Goal: Transaction & Acquisition: Purchase product/service

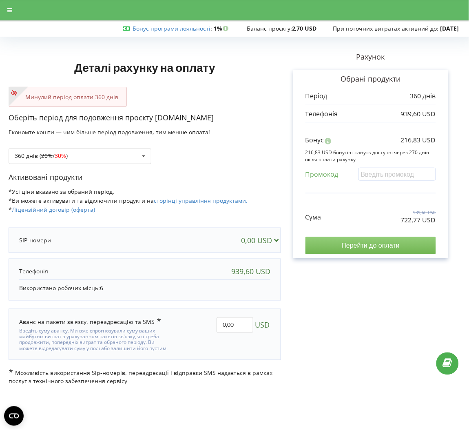
click at [400, 248] on input "Перейти до оплати" at bounding box center [370, 245] width 130 height 17
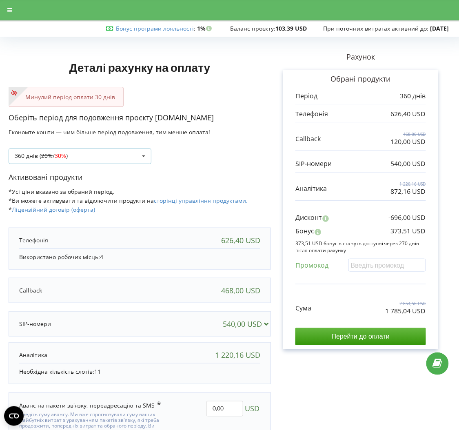
click at [96, 151] on div "360 днів ( 20% / 30% ) Поповнити баланс без подовження 20% / 30% 30% /" at bounding box center [80, 155] width 143 height 15
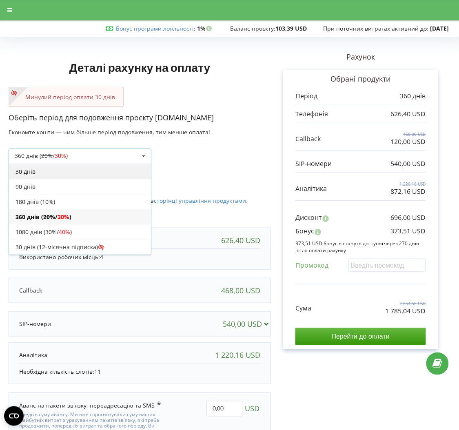
click at [62, 175] on div "30 днів" at bounding box center [80, 171] width 142 height 15
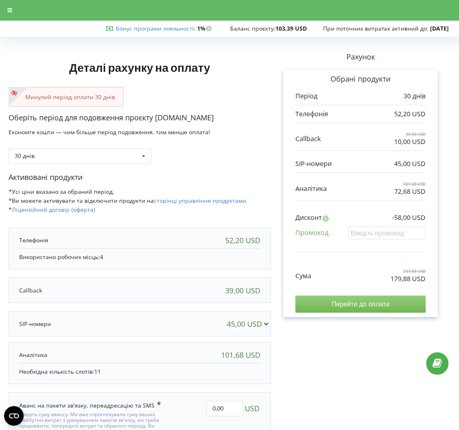
click at [394, 305] on input "Перейти до оплати" at bounding box center [360, 304] width 130 height 17
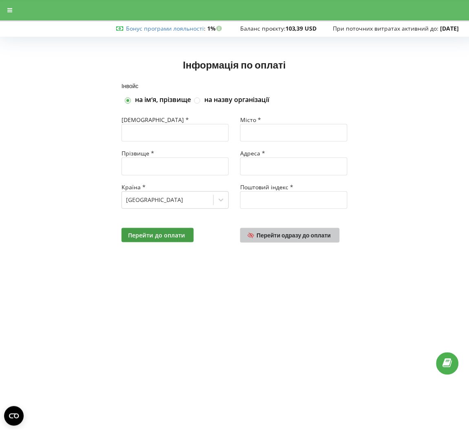
click at [304, 238] on span "Перейти одразу до оплати" at bounding box center [294, 235] width 74 height 7
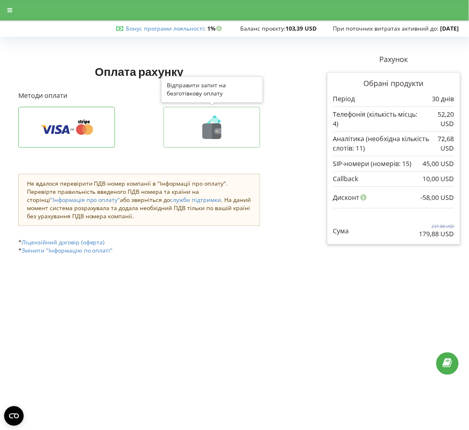
click at [204, 125] on icon at bounding box center [211, 131] width 19 height 15
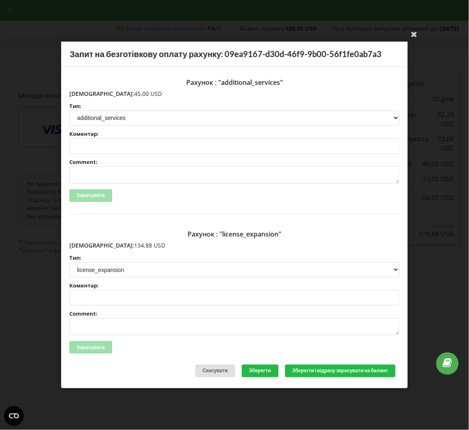
drag, startPoint x: 126, startPoint y: 243, endPoint x: 86, endPoint y: 242, distance: 39.6
click at [86, 242] on p "Сума: 134,88 USD" at bounding box center [234, 245] width 330 height 8
copy p "134,88 USD"
drag, startPoint x: 123, startPoint y: 93, endPoint x: 87, endPoint y: 92, distance: 35.9
click at [87, 92] on p "Сума: 45,00 USD" at bounding box center [234, 94] width 330 height 8
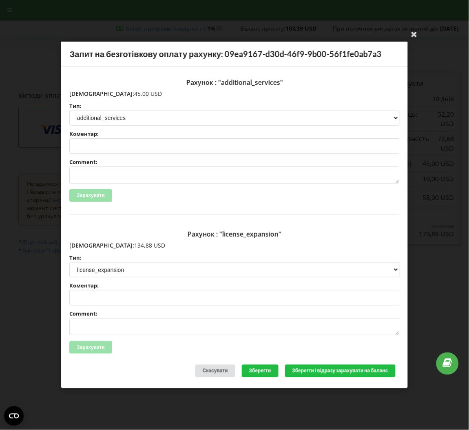
copy p "45,00 USD"
click at [197, 339] on div "Рахунок : "license_expansion" Сума: 134,88 USD Тип: license license_expansion l…" at bounding box center [234, 296] width 330 height 139
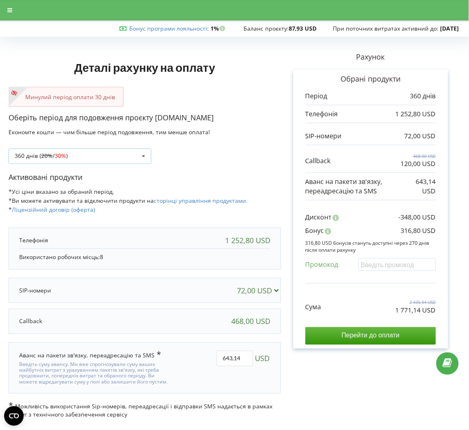
click at [130, 158] on div "360 днів ( 20% / 30% ) Поповнити баланс без подовження 20% / 30% 30% /" at bounding box center [80, 155] width 143 height 15
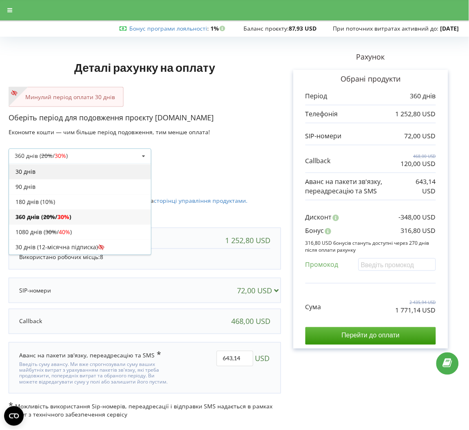
click at [88, 172] on div "30 днів" at bounding box center [80, 171] width 142 height 15
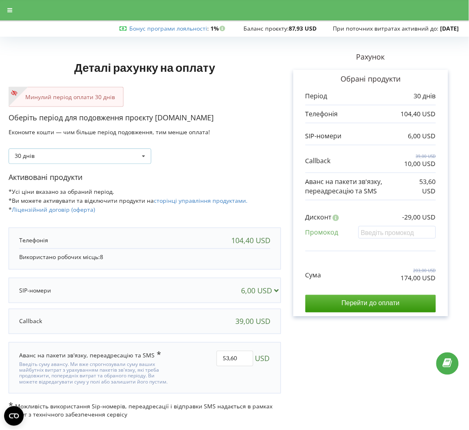
click at [120, 155] on div "30 днів Поповнити баланс без подовження 30 днів 20% / 30% 30% / 40%" at bounding box center [80, 155] width 143 height 15
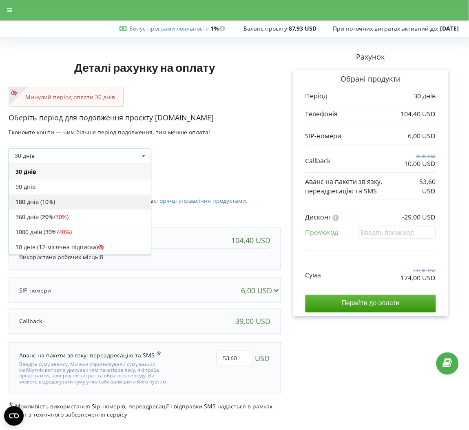
click at [73, 206] on div "180 днів (10%)" at bounding box center [80, 201] width 142 height 15
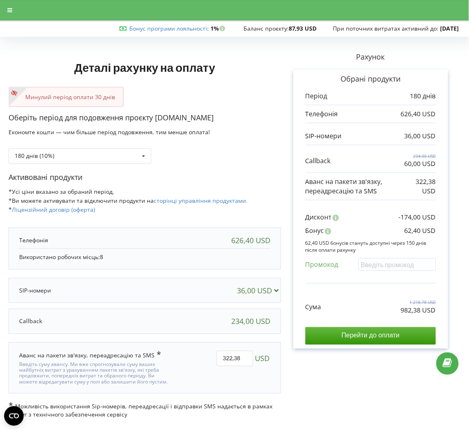
click at [329, 325] on div "Сума 1 218,78 USD 982,38 USD Перейти до оплати" at bounding box center [370, 315] width 130 height 57
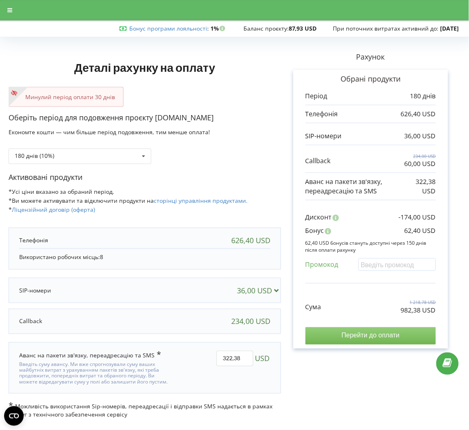
click at [336, 332] on input "Перейти до оплати" at bounding box center [370, 335] width 130 height 17
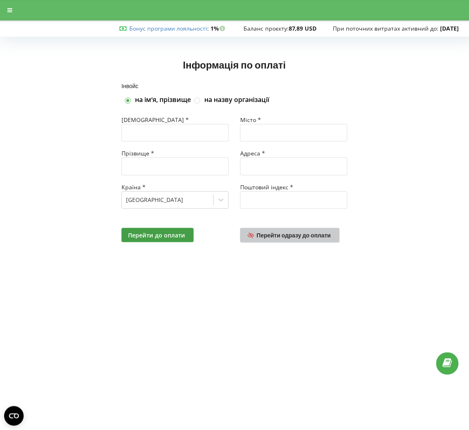
click at [265, 238] on span "Перейти одразу до оплати" at bounding box center [294, 235] width 74 height 7
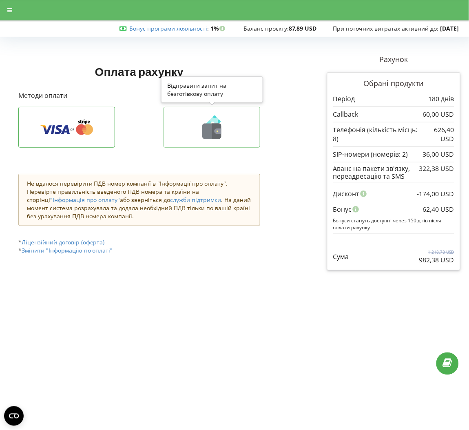
click at [241, 136] on icon at bounding box center [212, 127] width 80 height 24
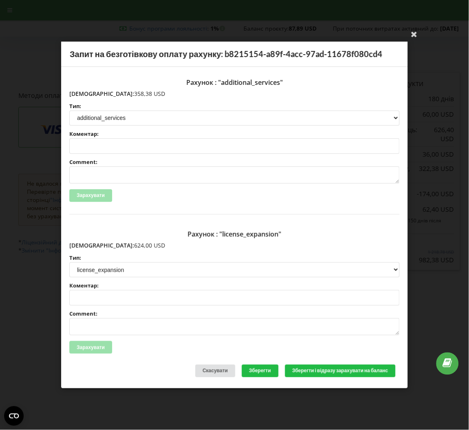
drag, startPoint x: 119, startPoint y: 243, endPoint x: 87, endPoint y: 244, distance: 32.2
click at [87, 244] on p "Сума: 624,00 USD" at bounding box center [234, 245] width 330 height 8
copy p "624,00 USD"
drag, startPoint x: 116, startPoint y: 92, endPoint x: 86, endPoint y: 92, distance: 29.8
click at [86, 92] on p "Сума: 358,38 USD" at bounding box center [234, 94] width 330 height 8
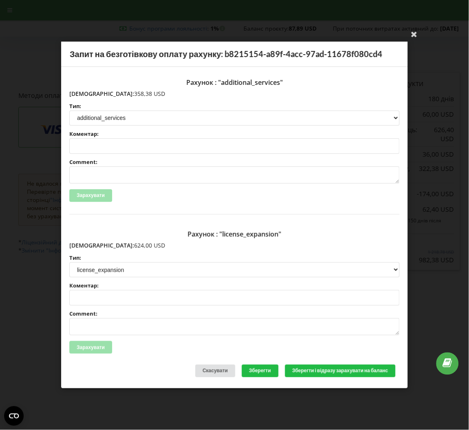
copy p "358,38 USD"
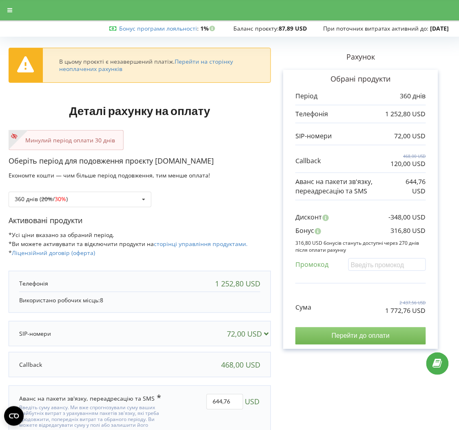
click at [331, 334] on input "Перейти до оплати" at bounding box center [360, 335] width 130 height 17
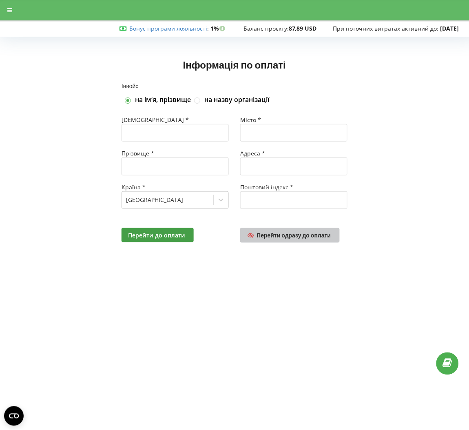
click at [295, 235] on span "Перейти одразу до оплати" at bounding box center [294, 235] width 74 height 7
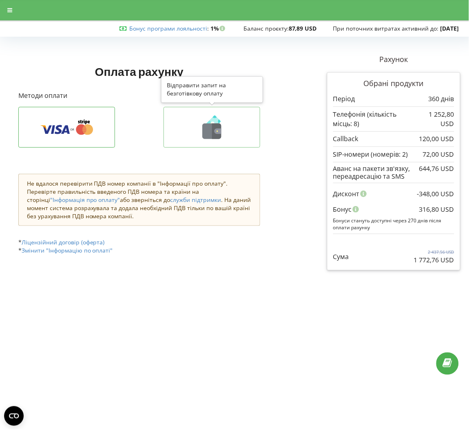
click at [227, 116] on icon at bounding box center [212, 127] width 80 height 24
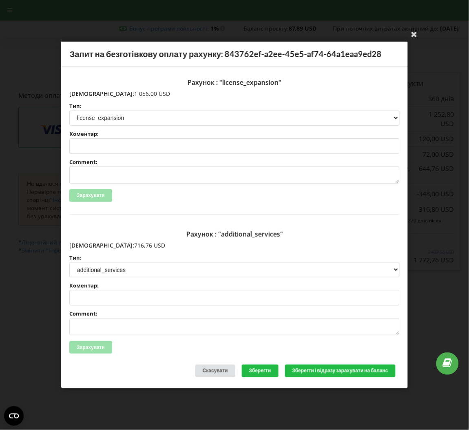
drag, startPoint x: 130, startPoint y: 94, endPoint x: 87, endPoint y: 93, distance: 42.8
click at [87, 93] on p "Сума: 1 056,00 USD" at bounding box center [234, 94] width 330 height 8
copy p "1 056,00 USD"
drag, startPoint x: 125, startPoint y: 245, endPoint x: 87, endPoint y: 247, distance: 37.6
click at [87, 247] on p "Сума: 716,76 USD" at bounding box center [234, 245] width 330 height 8
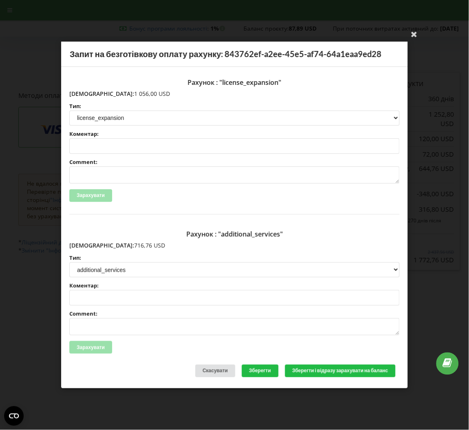
copy p "716,76 USD"
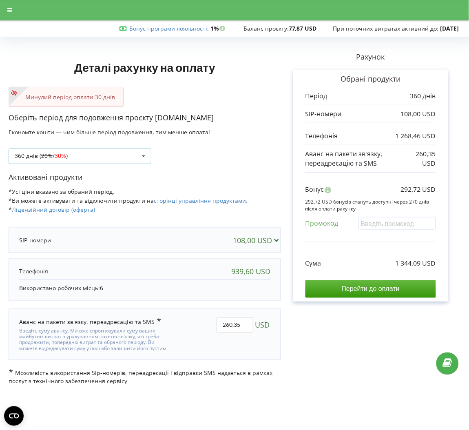
click at [69, 151] on div "360 днів ( 20% / 30% ) Поповнити баланс без подовження 20% / 30% 30% /" at bounding box center [80, 155] width 143 height 15
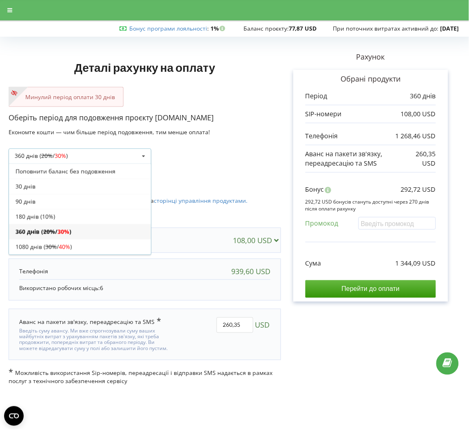
scroll to position [15, 0]
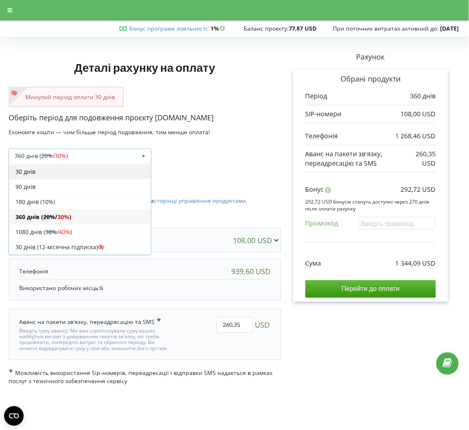
click at [70, 170] on div "30 днів" at bounding box center [80, 171] width 142 height 15
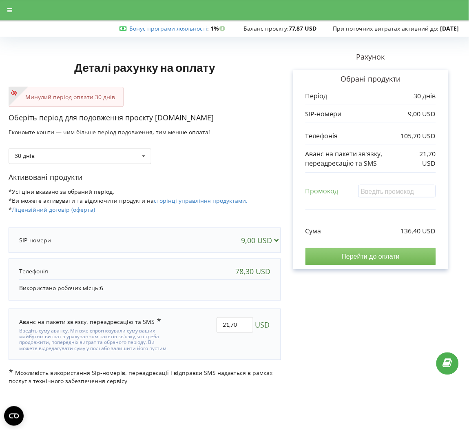
click at [378, 264] on input "Перейти до оплати" at bounding box center [370, 256] width 130 height 17
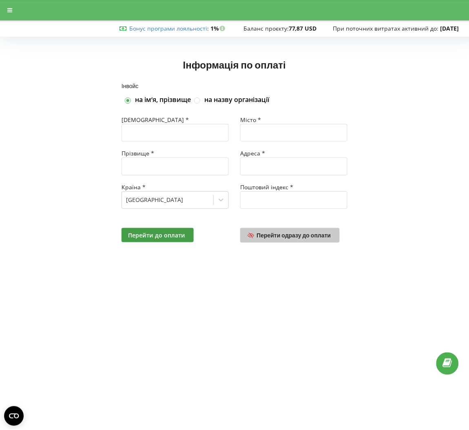
click at [283, 236] on span "Перейти одразу до оплати" at bounding box center [294, 235] width 74 height 7
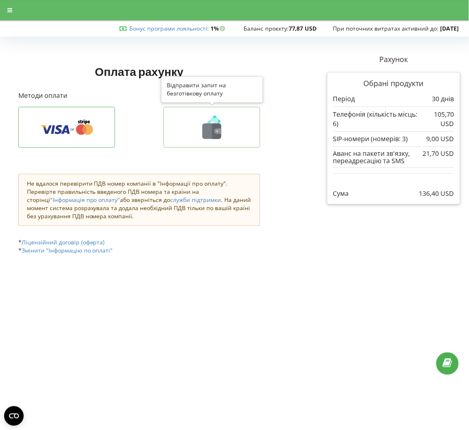
click at [193, 127] on icon at bounding box center [212, 127] width 80 height 24
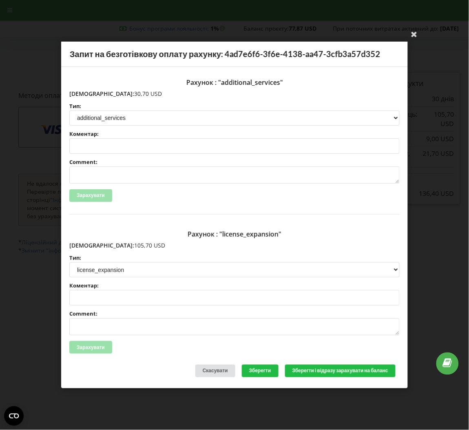
drag, startPoint x: 120, startPoint y: 244, endPoint x: 87, endPoint y: 245, distance: 32.6
click at [87, 245] on p "[DEMOGRAPHIC_DATA]: 105,70 USD" at bounding box center [234, 245] width 330 height 8
copy p "105,70 USD"
drag, startPoint x: 120, startPoint y: 90, endPoint x: 88, endPoint y: 95, distance: 32.6
click at [88, 95] on p "[DEMOGRAPHIC_DATA]: 30,70 USD" at bounding box center [234, 94] width 330 height 8
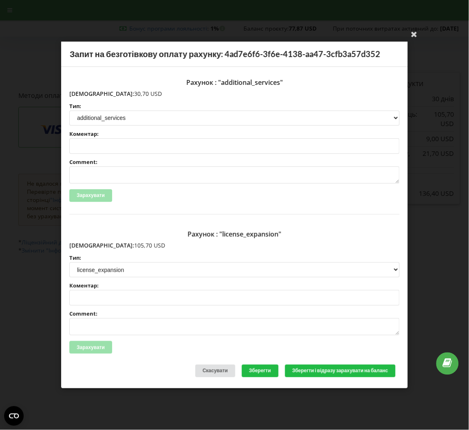
copy p "30,70 USD"
click at [273, 343] on div "Зарахувати" at bounding box center [234, 347] width 330 height 13
click at [173, 346] on div "Зарахувати" at bounding box center [234, 347] width 330 height 13
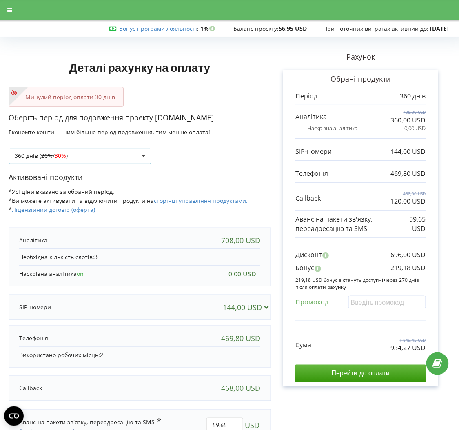
click at [82, 152] on div "360 днів ( 20% / 30% ) Поповнити баланс без подовження 20% / 30% 30% /" at bounding box center [80, 155] width 143 height 15
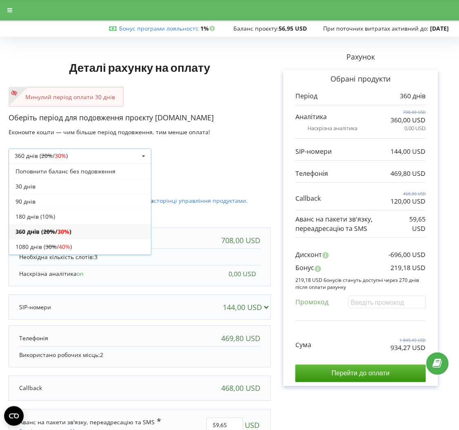
scroll to position [15, 0]
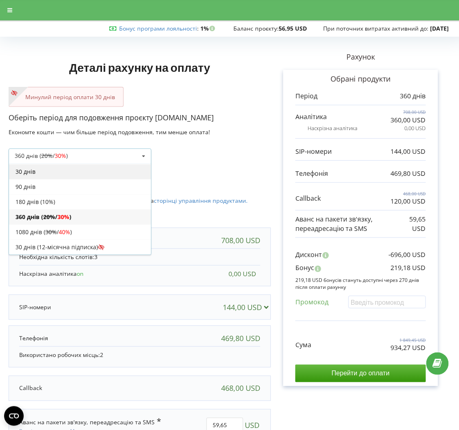
click at [72, 168] on div "30 днів" at bounding box center [80, 171] width 142 height 15
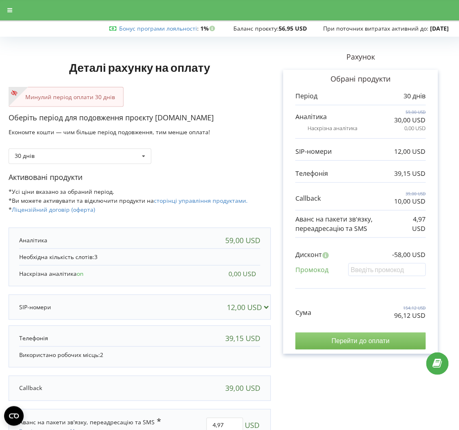
click at [334, 343] on input "Перейти до оплати" at bounding box center [360, 340] width 130 height 17
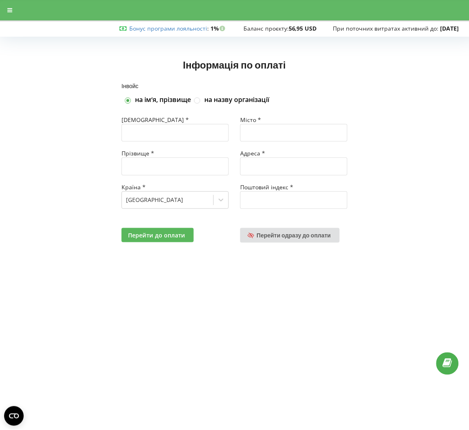
click at [142, 242] on button "Перейти до оплати" at bounding box center [158, 235] width 72 height 14
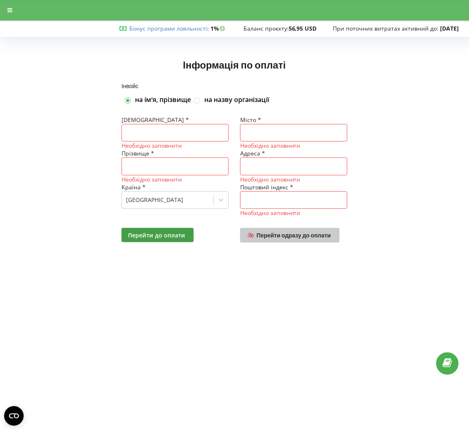
click at [287, 240] on link "Перейти одразу до оплати" at bounding box center [289, 235] width 99 height 15
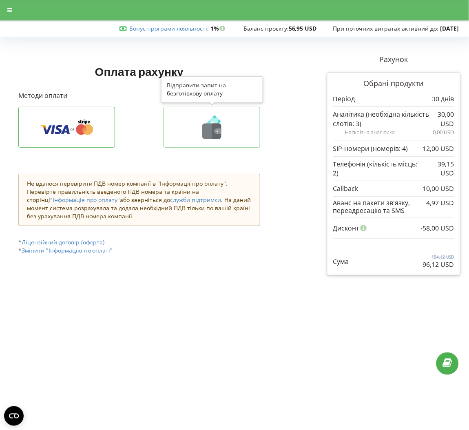
click at [202, 135] on icon at bounding box center [212, 127] width 80 height 24
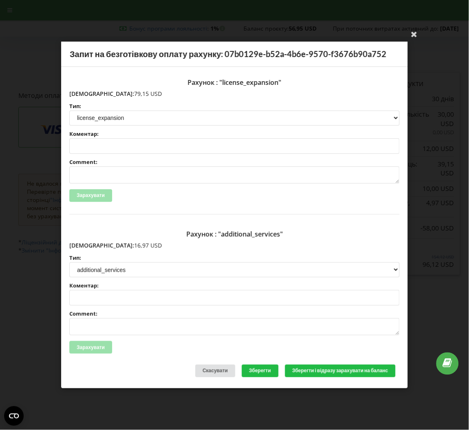
drag, startPoint x: 111, startPoint y: 91, endPoint x: 86, endPoint y: 92, distance: 24.9
click at [86, 92] on p "[DEMOGRAPHIC_DATA]: 79,15 USD" at bounding box center [234, 94] width 330 height 8
drag, startPoint x: 120, startPoint y: 93, endPoint x: 88, endPoint y: 93, distance: 31.8
click at [88, 93] on p "[DEMOGRAPHIC_DATA]: 79,15 USD" at bounding box center [234, 94] width 330 height 8
copy p "79,15 USD"
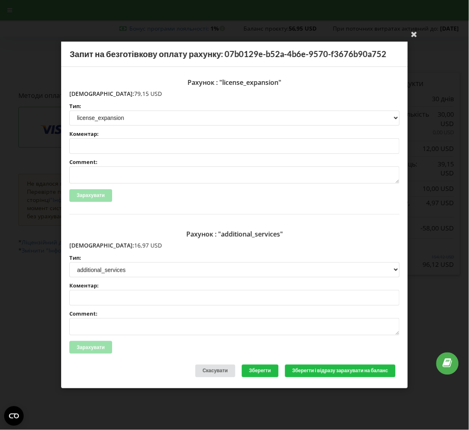
drag, startPoint x: 117, startPoint y: 248, endPoint x: 88, endPoint y: 244, distance: 28.4
click at [88, 244] on p "[DEMOGRAPHIC_DATA]: 16,97 USD" at bounding box center [234, 245] width 330 height 8
copy p "6,97 USD"
click at [119, 245] on p "[DEMOGRAPHIC_DATA]: 16,97 USD" at bounding box center [234, 245] width 330 height 8
drag, startPoint x: 119, startPoint y: 245, endPoint x: 88, endPoint y: 243, distance: 30.6
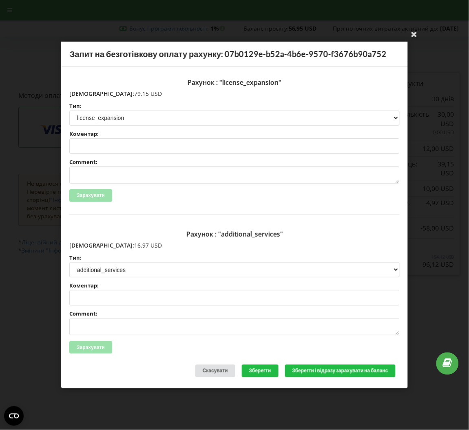
click at [88, 243] on p "Сума: 16,97 USD" at bounding box center [234, 245] width 330 height 8
click at [334, 341] on div "Зарахувати" at bounding box center [234, 347] width 330 height 13
click at [219, 339] on div "Рахунок : "additional_services" Сума: 16,97 USD Тип: license license_expansion …" at bounding box center [234, 296] width 330 height 139
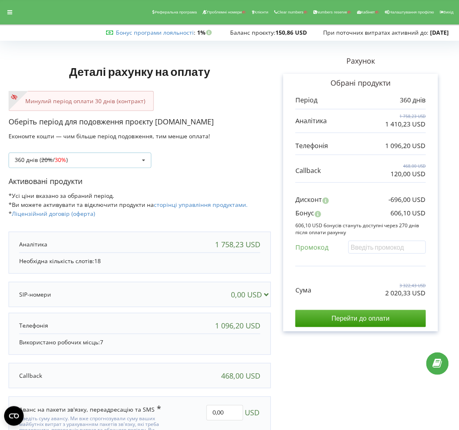
click at [69, 164] on div "360 днів ( 20% / 30% ) Поповнити баланс без подовження 20%" at bounding box center [80, 159] width 143 height 15
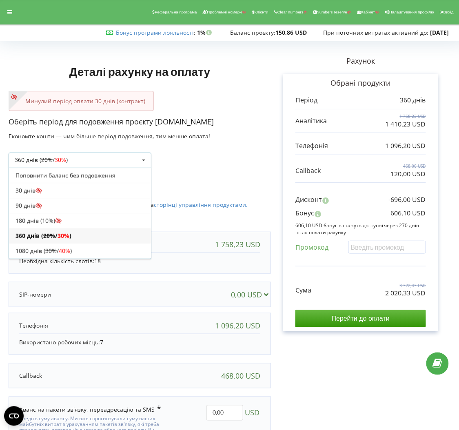
scroll to position [16, 0]
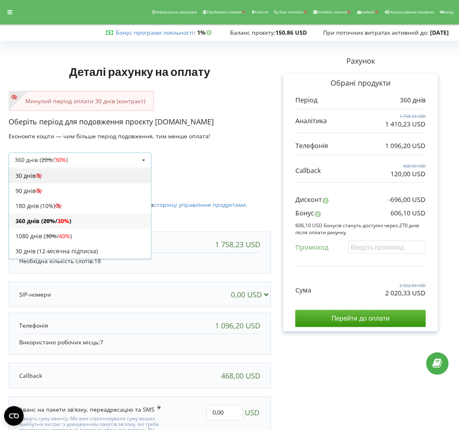
click at [69, 173] on div "30 днів" at bounding box center [80, 175] width 142 height 15
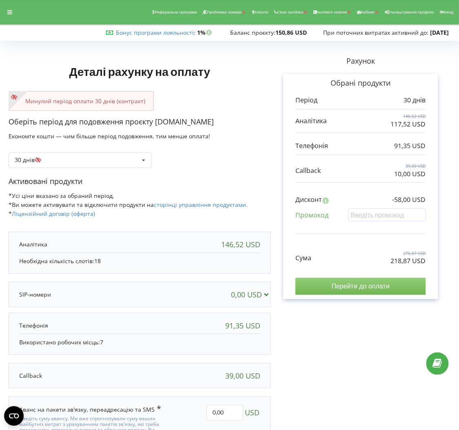
click at [358, 288] on input "Перейти до оплати" at bounding box center [360, 286] width 130 height 17
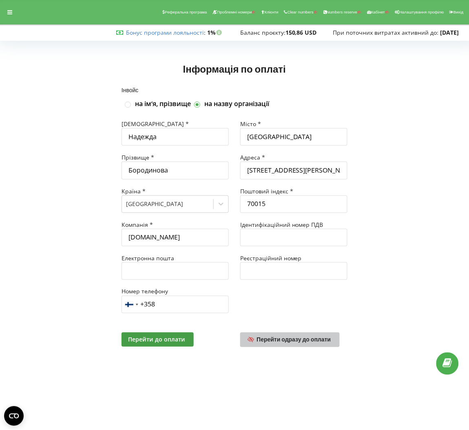
click at [260, 337] on span "Перейти одразу до оплати" at bounding box center [294, 339] width 74 height 7
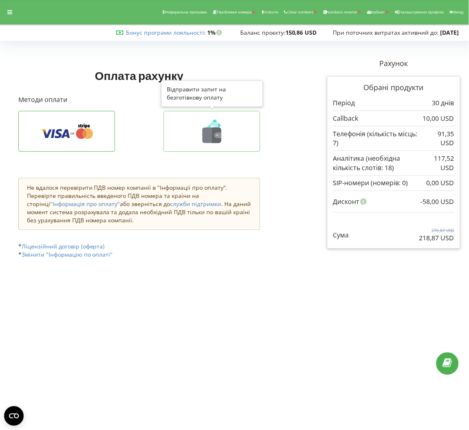
click at [236, 133] on icon at bounding box center [212, 131] width 80 height 24
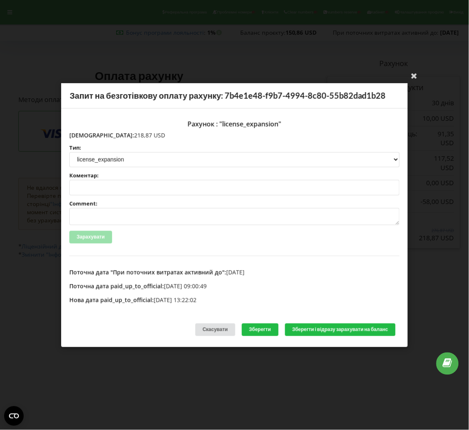
drag, startPoint x: 126, startPoint y: 133, endPoint x: 87, endPoint y: 136, distance: 38.8
click at [87, 136] on p "[DEMOGRAPHIC_DATA]: 218,87 USD" at bounding box center [234, 135] width 330 height 8
copy p "218,87 USD"
click at [116, 312] on div "Рахунок : "license_expansion" Сума: 218,87 USD Тип: license license_expansion l…" at bounding box center [234, 210] width 347 height 204
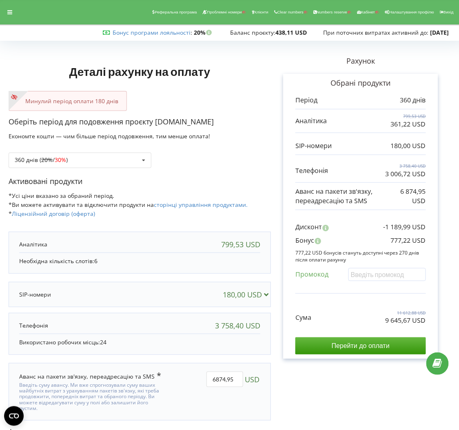
click at [86, 170] on div "Оберіть період для подовження проєкту [DOMAIN_NAME] Економте кошти — чим більше…" at bounding box center [140, 147] width 262 height 60
click at [113, 157] on div "360 днів ( 20% / 30% ) Поповнити баланс без подовження 20%" at bounding box center [80, 159] width 143 height 15
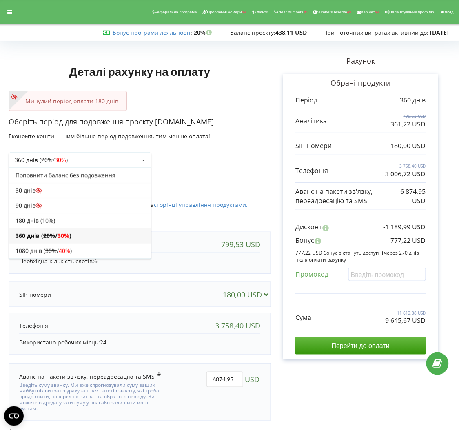
scroll to position [16, 0]
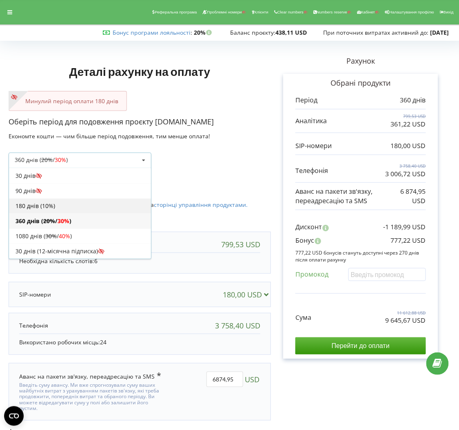
click at [52, 210] on div "180 днів (10%)" at bounding box center [80, 205] width 142 height 15
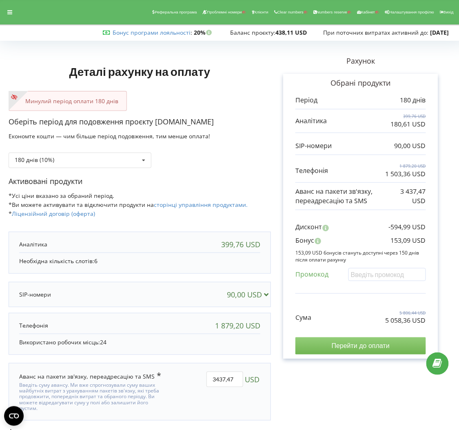
click at [339, 344] on input "Перейти до оплати" at bounding box center [360, 345] width 130 height 17
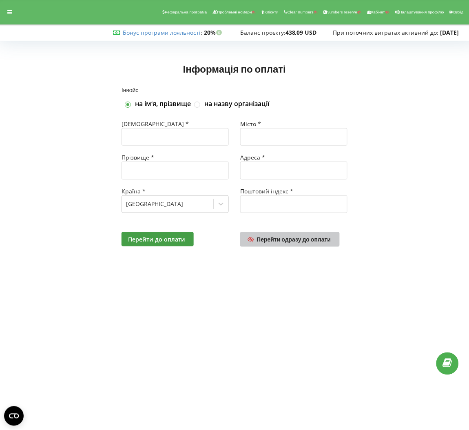
click at [312, 242] on span "Перейти одразу до оплати" at bounding box center [294, 239] width 74 height 7
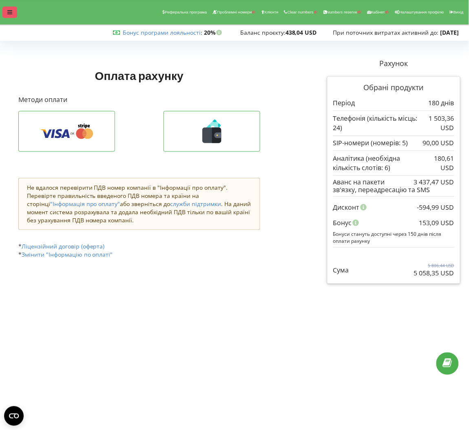
click at [11, 11] on icon at bounding box center [9, 12] width 5 height 6
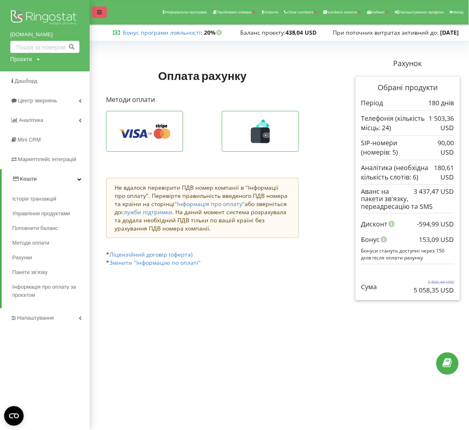
click at [99, 13] on icon at bounding box center [99, 12] width 5 height 6
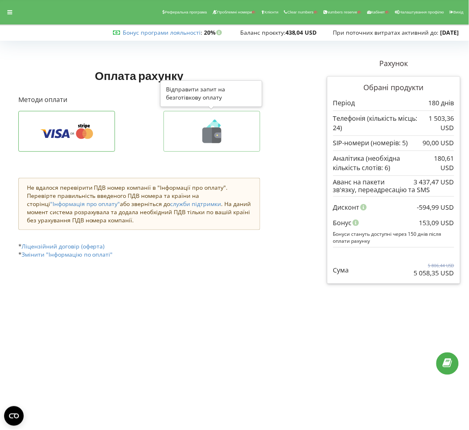
click at [238, 139] on icon at bounding box center [212, 131] width 80 height 24
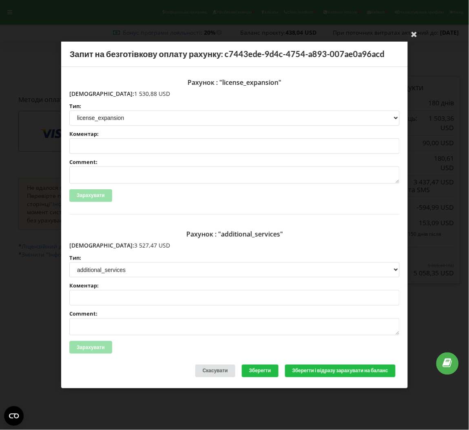
drag, startPoint x: 124, startPoint y: 95, endPoint x: 88, endPoint y: 94, distance: 35.5
click at [88, 94] on p "Сума: 1 530,88 USD" at bounding box center [234, 94] width 330 height 8
copy p "1 530,88 USD"
drag, startPoint x: 124, startPoint y: 245, endPoint x: 87, endPoint y: 245, distance: 36.7
click at [87, 245] on p "Сума: 3 527,47 USD" at bounding box center [234, 245] width 330 height 8
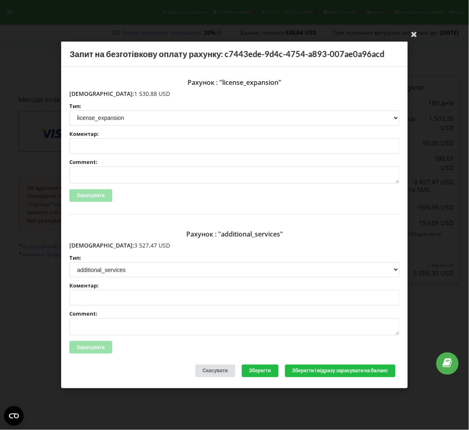
copy p "3 527,47 USD"
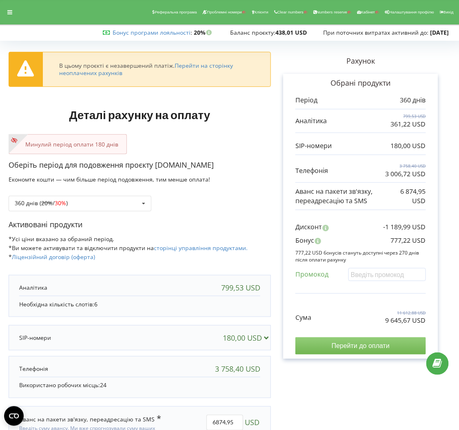
click at [346, 344] on input "Перейти до оплати" at bounding box center [360, 345] width 130 height 17
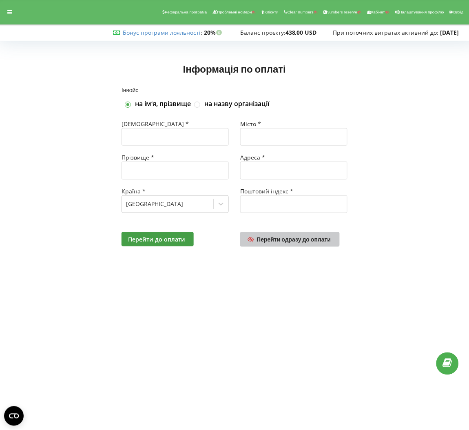
click at [281, 246] on link "Перейти одразу до оплати" at bounding box center [289, 239] width 99 height 15
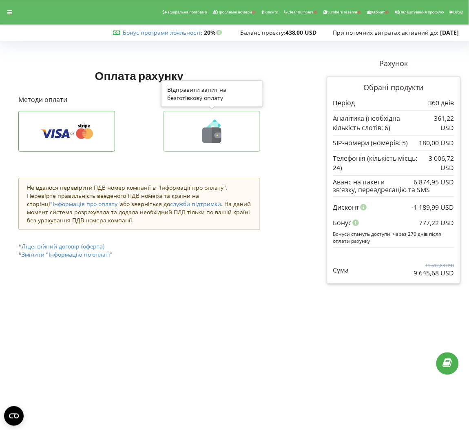
click at [214, 139] on icon at bounding box center [216, 135] width 9 height 15
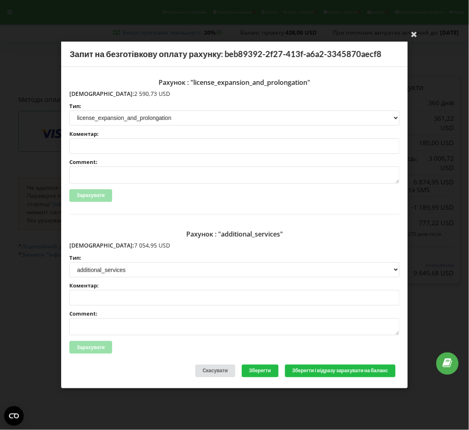
drag, startPoint x: 133, startPoint y: 91, endPoint x: 87, endPoint y: 93, distance: 45.7
click at [87, 93] on p "[DEMOGRAPHIC_DATA]: 2 590,73 USD" at bounding box center [234, 94] width 330 height 8
copy p "2 590,73 USD"
drag, startPoint x: 124, startPoint y: 244, endPoint x: 86, endPoint y: 243, distance: 37.5
click at [86, 243] on p "Сума: 7 054,95 USD" at bounding box center [234, 245] width 330 height 8
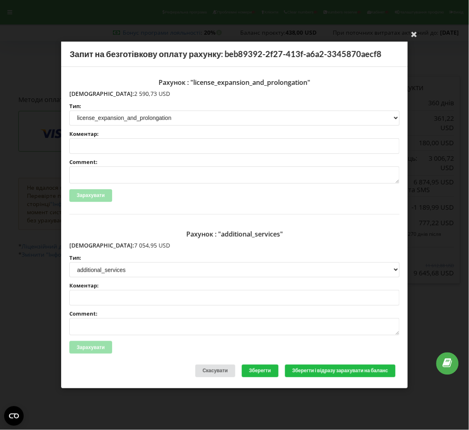
copy p "7 054,95 USD"
click at [225, 352] on div "Зарахувати" at bounding box center [234, 347] width 330 height 13
click at [422, 35] on div "Ваша електронна адреса успішно підтверджена Запит на безготівкову оплату рахунк…" at bounding box center [234, 215] width 469 height 430
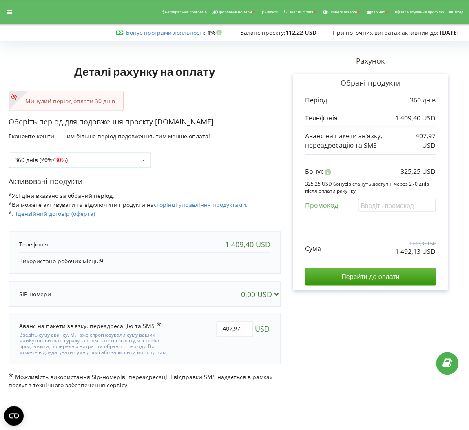
click at [87, 159] on div "360 днів ( 20% / 30% ) Поповнити баланс без подовження 20% / 30% 30% /" at bounding box center [80, 159] width 143 height 15
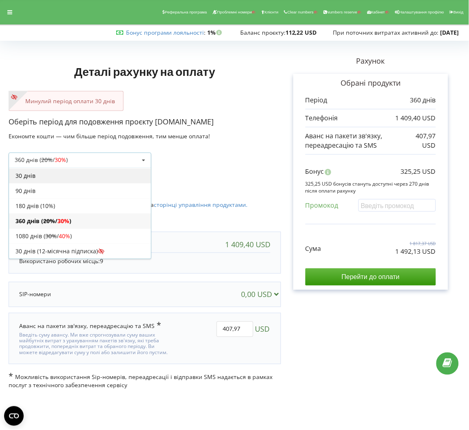
click at [56, 179] on div "30 днів" at bounding box center [80, 175] width 142 height 15
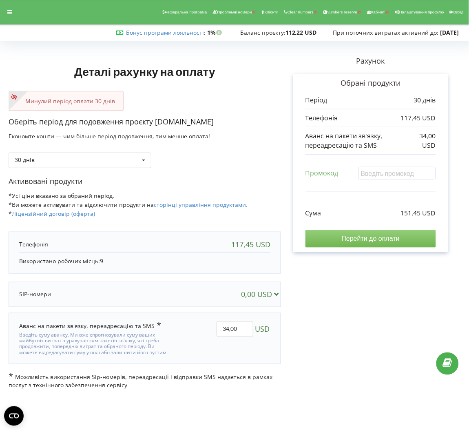
click at [361, 239] on input "Перейти до оплати" at bounding box center [370, 238] width 130 height 17
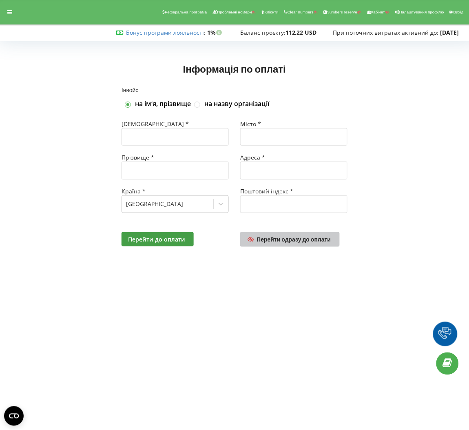
click at [316, 238] on span "Перейти одразу до оплати" at bounding box center [294, 239] width 74 height 7
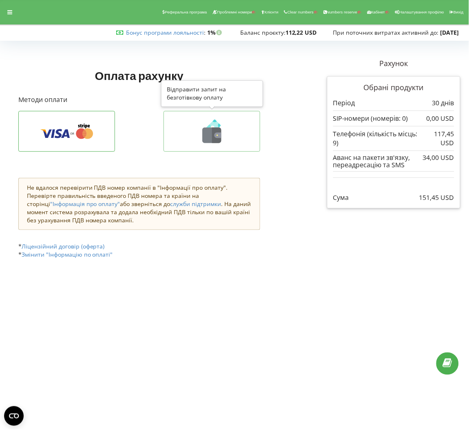
click at [198, 126] on icon at bounding box center [212, 131] width 80 height 24
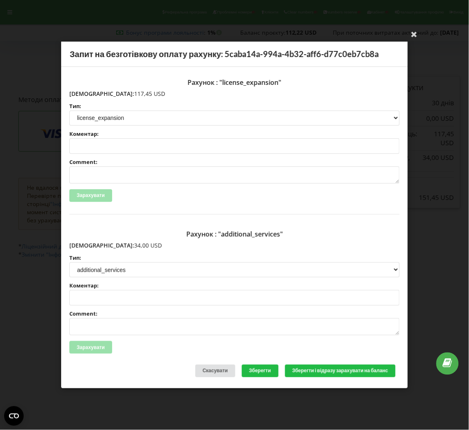
drag, startPoint x: 133, startPoint y: 94, endPoint x: 86, endPoint y: 92, distance: 46.5
click at [86, 92] on p "Сума: 117,45 USD" at bounding box center [234, 94] width 330 height 8
copy p "117,45 USD"
click at [113, 244] on p "Сума: 34,00 USD" at bounding box center [234, 245] width 330 height 8
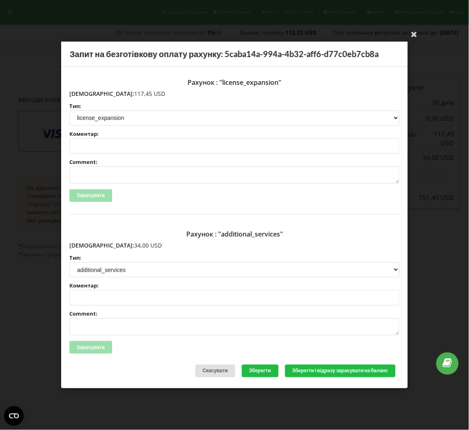
drag, startPoint x: 113, startPoint y: 244, endPoint x: 86, endPoint y: 246, distance: 27.0
click at [86, 246] on p "Сума: 34,00 USD" at bounding box center [234, 245] width 330 height 8
copy p "34,00 USD"
click at [312, 342] on div "Зарахувати" at bounding box center [234, 347] width 330 height 13
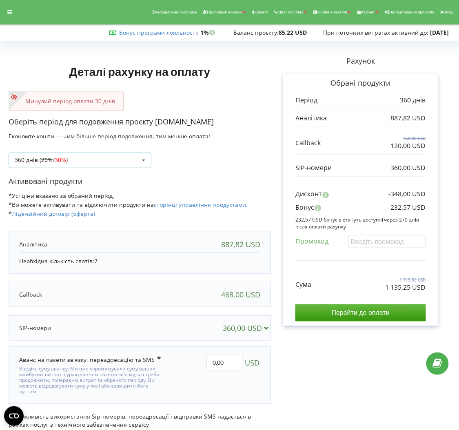
click at [125, 160] on div "360 днів ( 20% / 30% ) Поповнити баланс без подовження 20% / 30% 30% /" at bounding box center [80, 159] width 143 height 15
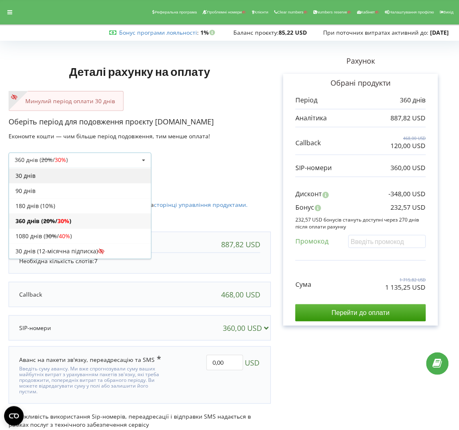
click at [48, 177] on div "30 днів" at bounding box center [80, 175] width 142 height 15
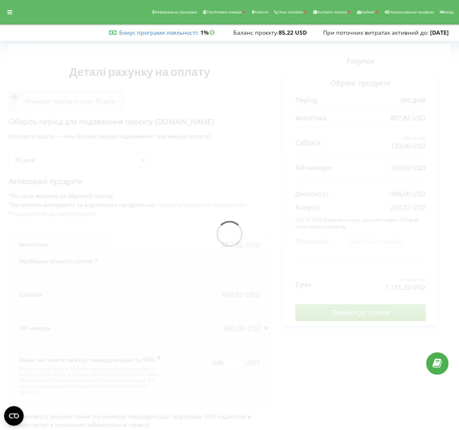
click at [199, 176] on div at bounding box center [230, 236] width 442 height 385
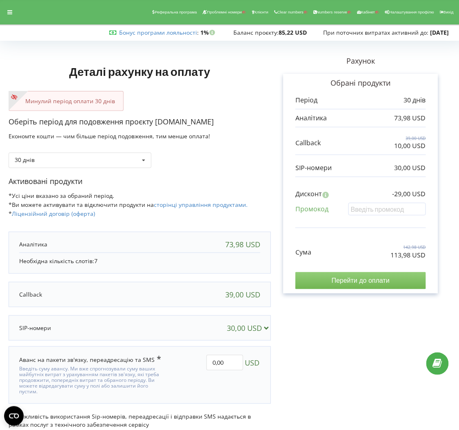
click at [333, 279] on input "Перейти до оплати" at bounding box center [360, 280] width 130 height 17
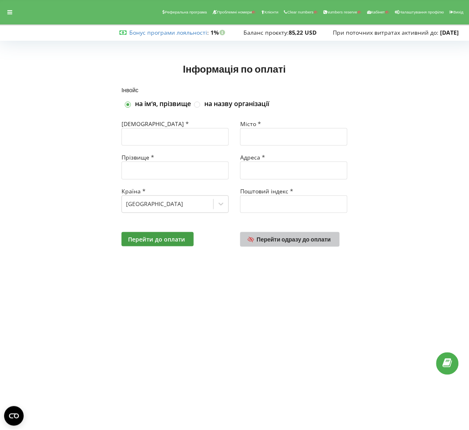
click at [309, 245] on link "Перейти одразу до оплати" at bounding box center [289, 239] width 99 height 15
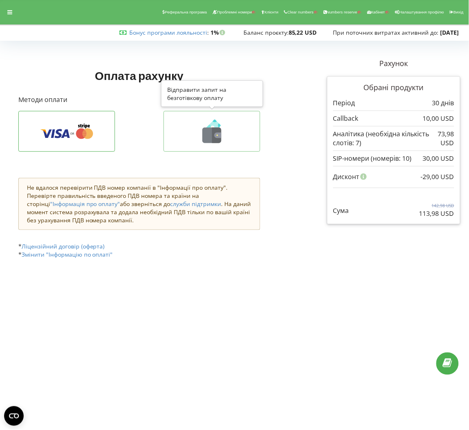
click at [241, 144] on button at bounding box center [212, 131] width 97 height 41
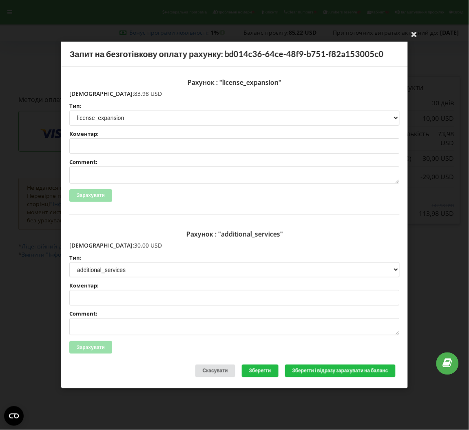
drag, startPoint x: 116, startPoint y: 89, endPoint x: 89, endPoint y: 94, distance: 27.8
click at [89, 94] on div "Рахунок : "license_expansion" [DEMOGRAPHIC_DATA]: 83,98 USD Тип: license licens…" at bounding box center [234, 144] width 330 height 139
click at [89, 94] on p "[DEMOGRAPHIC_DATA]: 83,98 USD" at bounding box center [234, 94] width 330 height 8
drag, startPoint x: 86, startPoint y: 94, endPoint x: 121, endPoint y: 93, distance: 35.5
click at [121, 93] on p "[DEMOGRAPHIC_DATA]: 83,98 USD" at bounding box center [234, 94] width 330 height 8
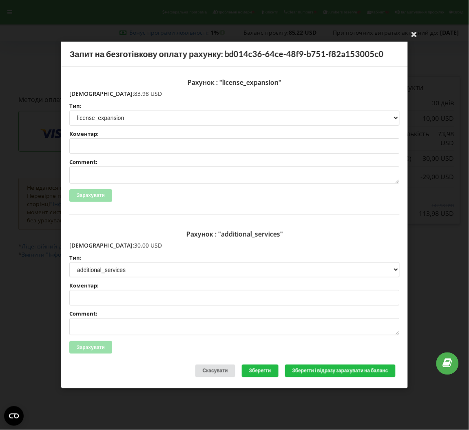
copy p "83,98 USD"
drag, startPoint x: 120, startPoint y: 245, endPoint x: 87, endPoint y: 244, distance: 33.0
click at [87, 244] on p "[DEMOGRAPHIC_DATA]: 30,00 USD" at bounding box center [234, 245] width 330 height 8
copy p "30,00 USD"
click at [357, 347] on div "Зарахувати" at bounding box center [234, 347] width 330 height 13
